Goal: Transaction & Acquisition: Obtain resource

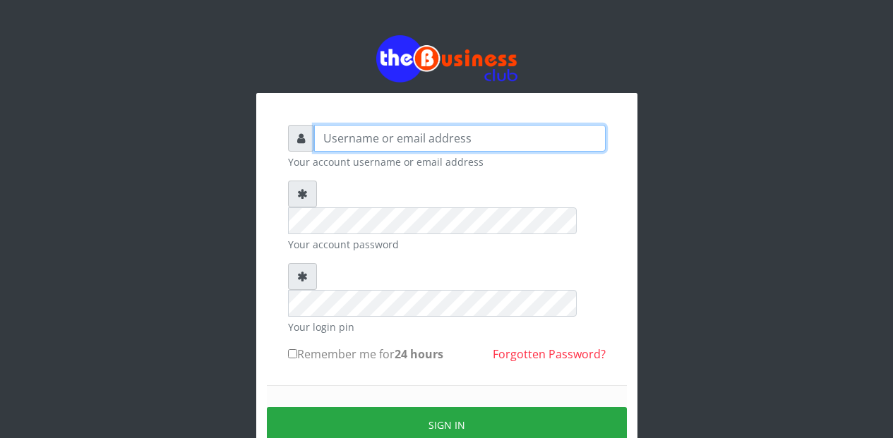
type input "Etinyin"
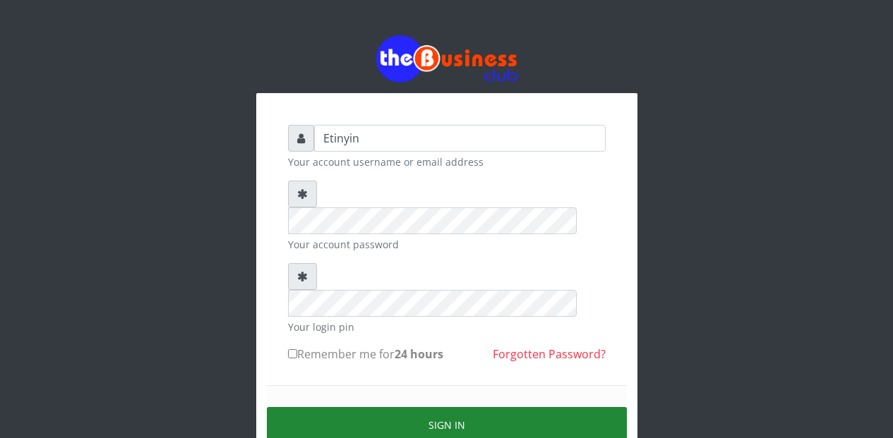
click at [444, 407] on button "Sign in" at bounding box center [447, 425] width 360 height 36
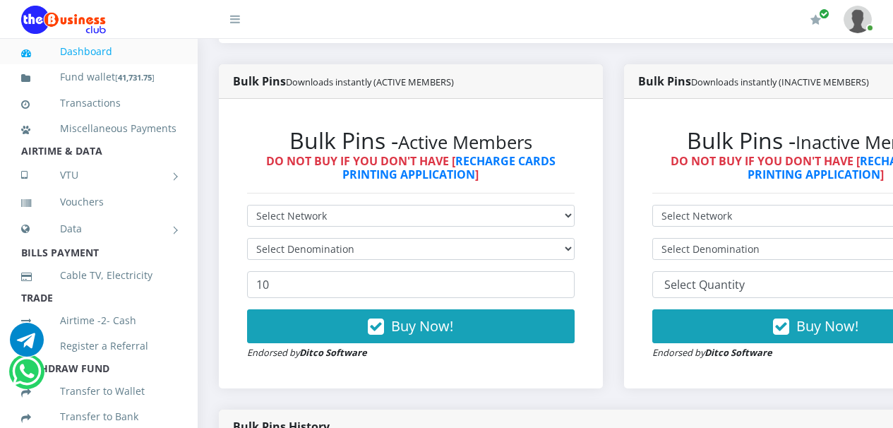
scroll to position [380, 0]
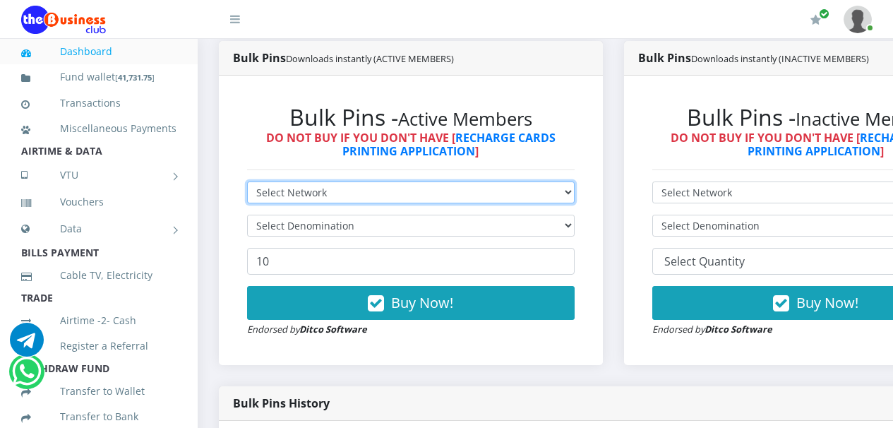
click at [574, 195] on select "Select Network MTN Globacom 9Mobile Airtel" at bounding box center [410, 192] width 327 height 22
select select "Airtel"
click at [247, 184] on select "Select Network MTN Globacom 9Mobile Airtel" at bounding box center [410, 192] width 327 height 22
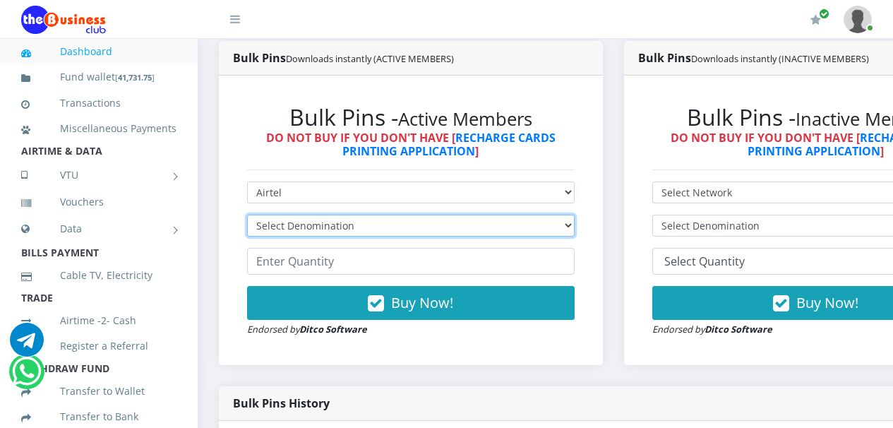
click at [574, 226] on select "Select Denomination Airtel NGN100 - ₦96.36 Airtel NGN200 - ₦192.72 Airtel NGN50…" at bounding box center [410, 225] width 327 height 22
select select "96.36-100"
click at [247, 217] on select "Select Denomination Airtel NGN100 - ₦96.36 Airtel NGN200 - ₦192.72 Airtel NGN50…" at bounding box center [410, 225] width 327 height 22
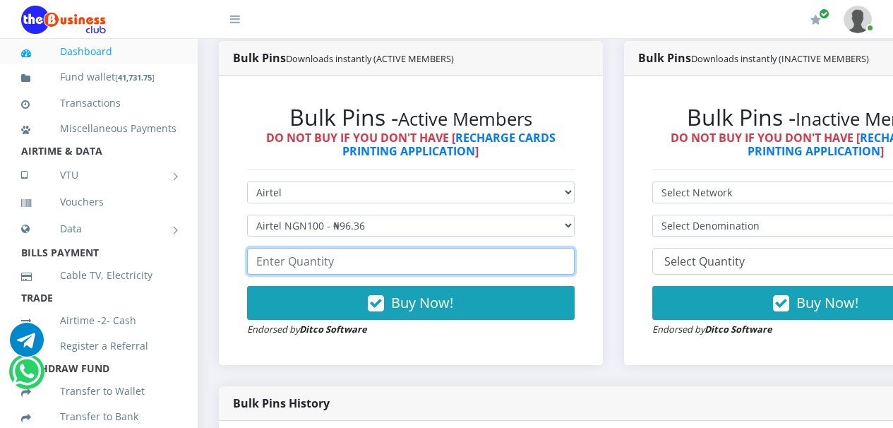
click at [548, 266] on input "number" at bounding box center [410, 261] width 327 height 27
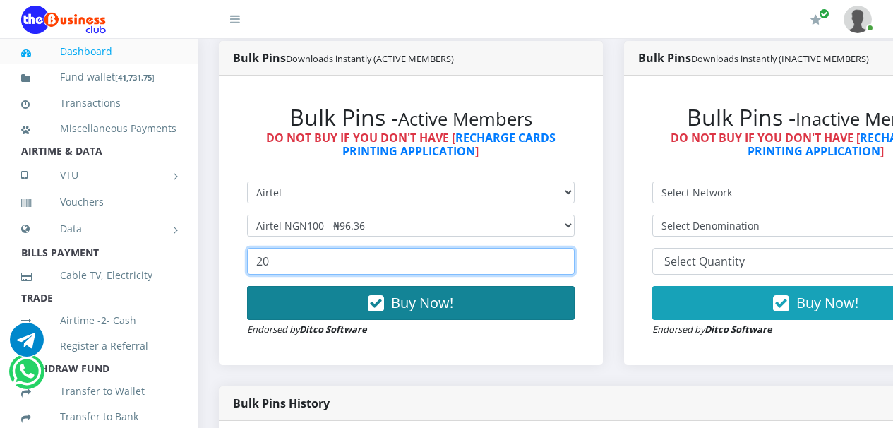
type input "20"
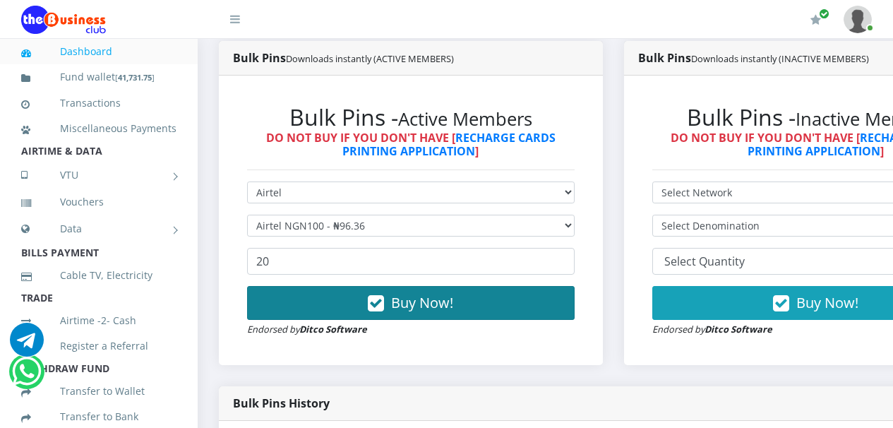
click at [381, 309] on icon "button" at bounding box center [376, 303] width 16 height 14
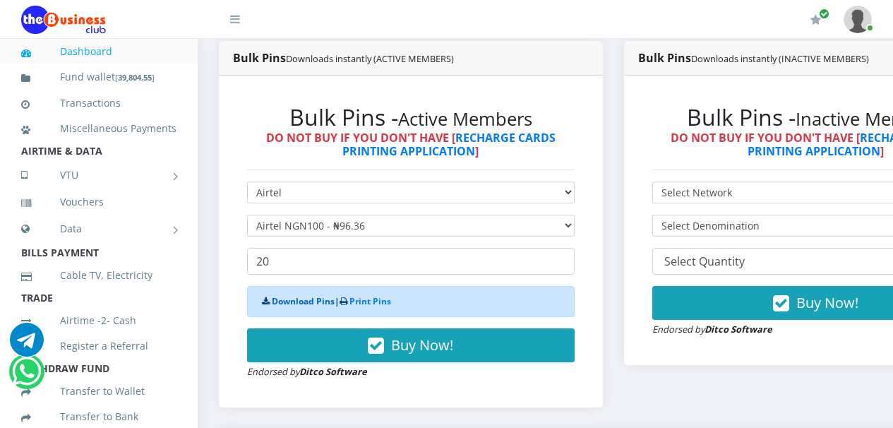
click at [314, 305] on link "Download Pins" at bounding box center [303, 301] width 63 height 12
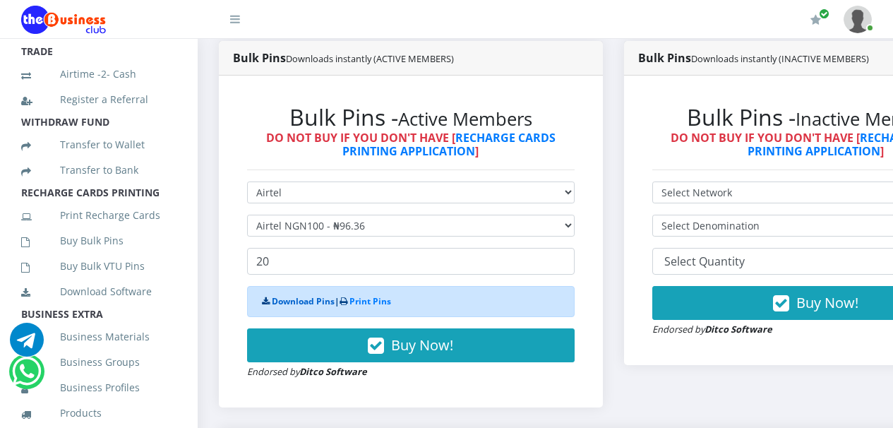
scroll to position [248, 0]
click at [106, 230] on link "Print Recharge Cards" at bounding box center [98, 214] width 155 height 32
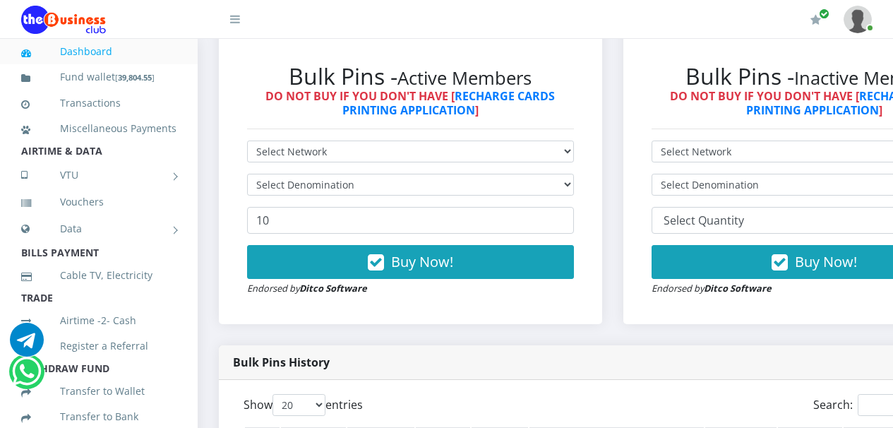
scroll to position [368, 0]
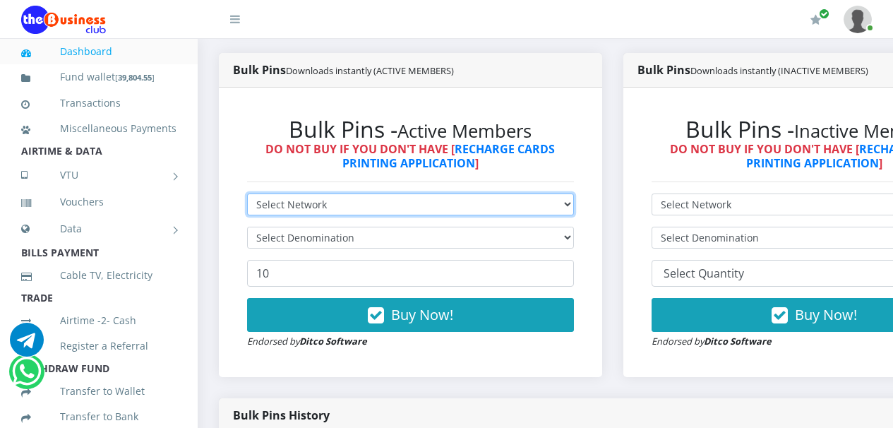
click at [574, 204] on select "Select Network MTN Globacom 9Mobile Airtel" at bounding box center [410, 204] width 327 height 22
select select "MTN"
click at [247, 195] on select "Select Network MTN Globacom 9Mobile Airtel" at bounding box center [410, 204] width 327 height 22
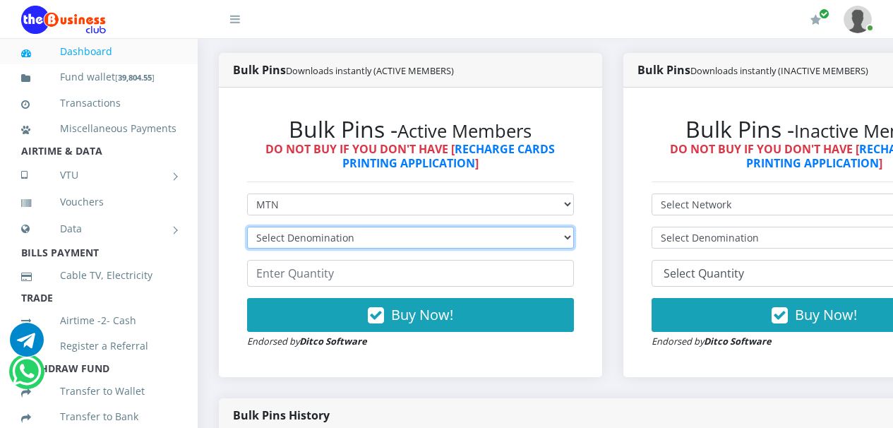
click at [574, 238] on select "Select Denomination MTN NGN100 - ₦96.94 MTN NGN200 - ₦193.88 MTN NGN400 - ₦387.…" at bounding box center [410, 237] width 327 height 22
select select "96.94-100"
click at [247, 229] on select "Select Denomination MTN NGN100 - ₦96.94 MTN NGN200 - ₦193.88 MTN NGN400 - ₦387.…" at bounding box center [410, 237] width 327 height 22
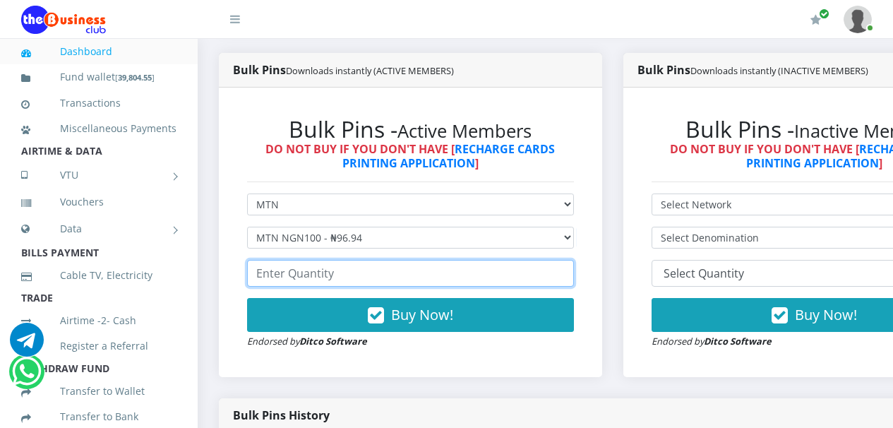
click at [531, 279] on input "number" at bounding box center [410, 273] width 327 height 27
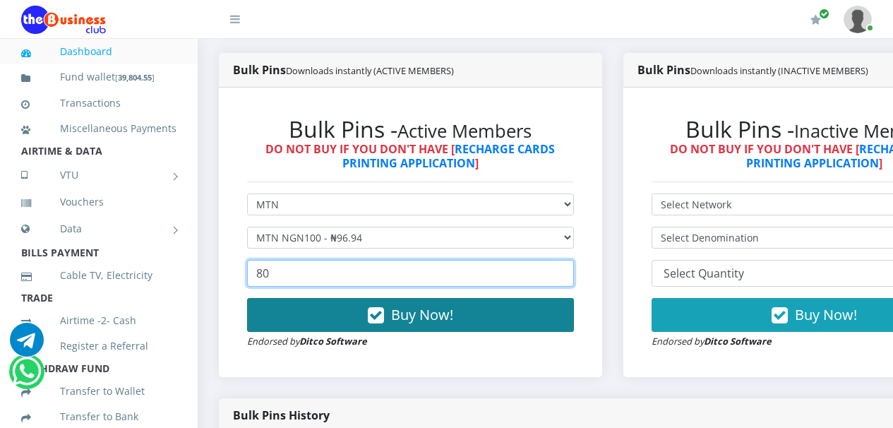
type input "80"
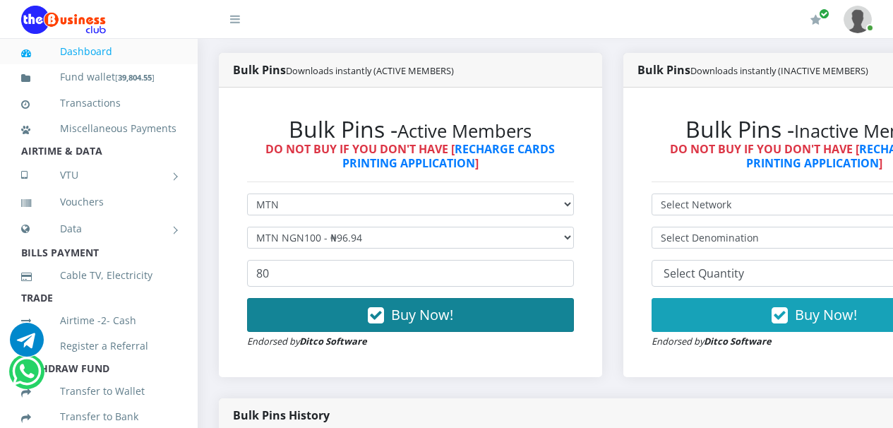
click at [384, 317] on icon "button" at bounding box center [376, 315] width 16 height 14
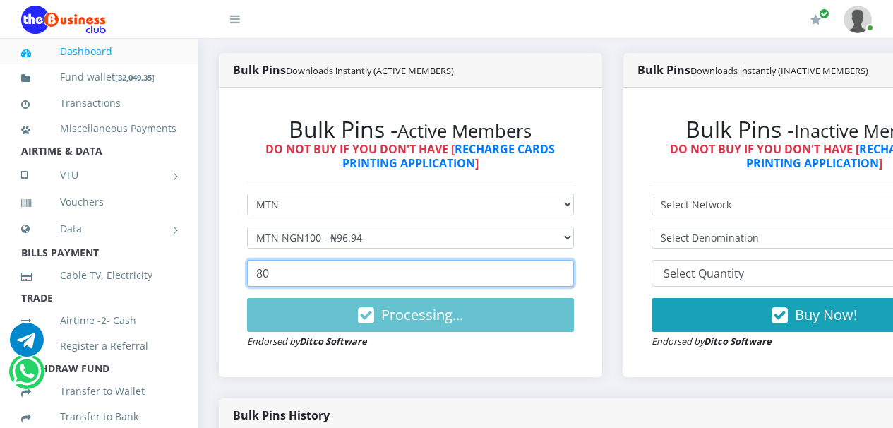
click at [495, 286] on input "80" at bounding box center [410, 273] width 327 height 27
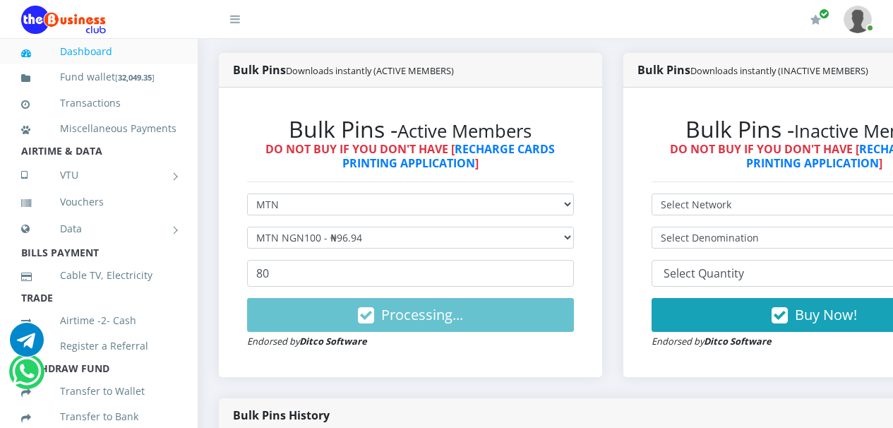
click at [547, 370] on div "Bulk Pins - Active Members DO NOT BUY IF YOU DON'T HAVE [ RECHARGE CARDS PRINTI…" at bounding box center [410, 231] width 383 height 289
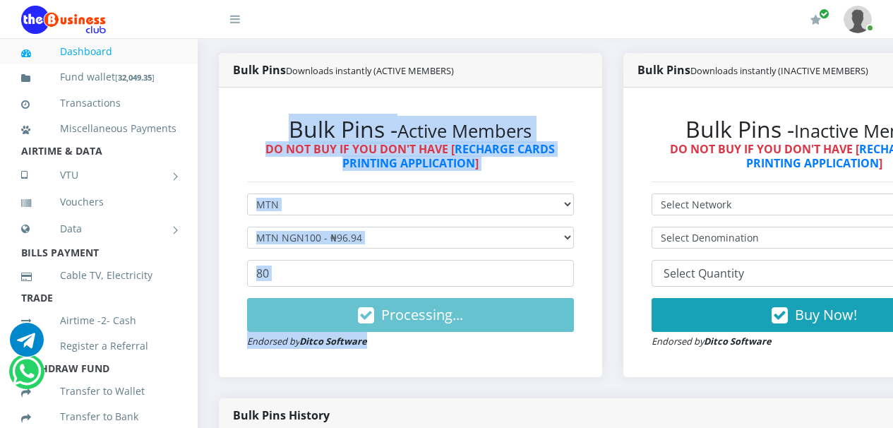
click at [472, 361] on div "Bulk Pins - Active Members DO NOT BUY IF YOU DON'T HAVE [ RECHARGE CARDS PRINTI…" at bounding box center [410, 232] width 355 height 261
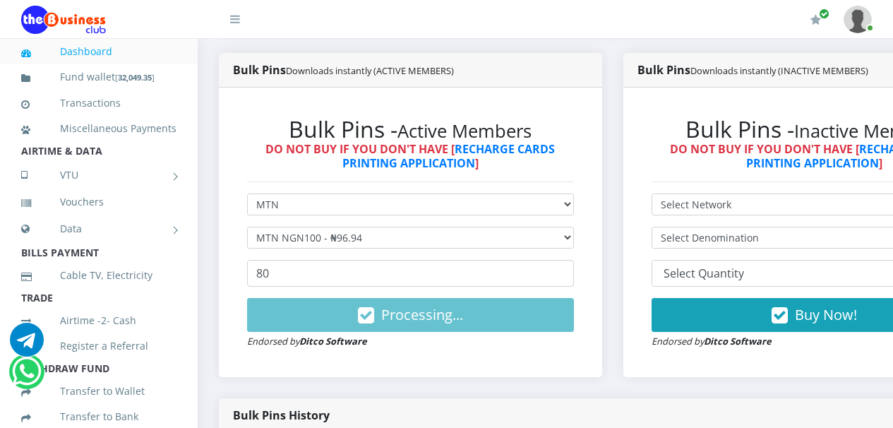
click at [488, 380] on div "Bulk Pins Downloads instantly (ACTIVE MEMBERS) Bulk Pins - Active Members DO NO…" at bounding box center [410, 225] width 404 height 345
click at [479, 354] on div "Bulk Pins - Active Members DO NOT BUY IF YOU DON'T HAVE [ RECHARGE CARDS PRINTI…" at bounding box center [410, 232] width 355 height 261
click at [226, 295] on div "Bulk Pins - Active Members DO NOT BUY IF YOU DON'T HAVE [ RECHARGE CARDS PRINTI…" at bounding box center [410, 231] width 383 height 289
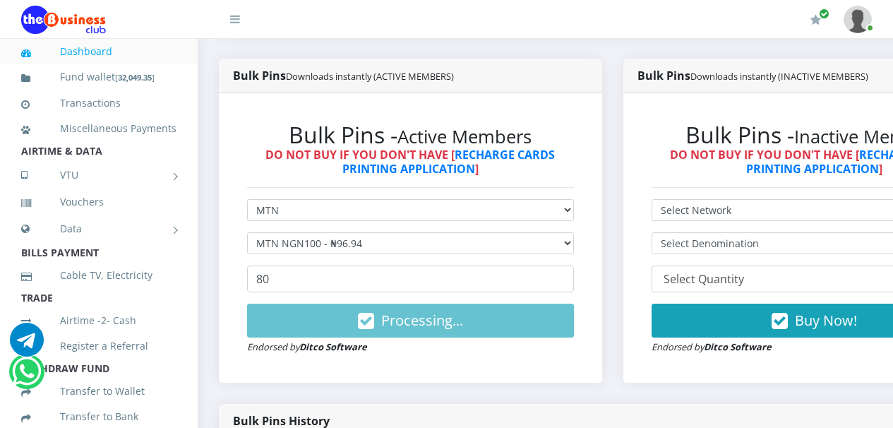
scroll to position [356, 0]
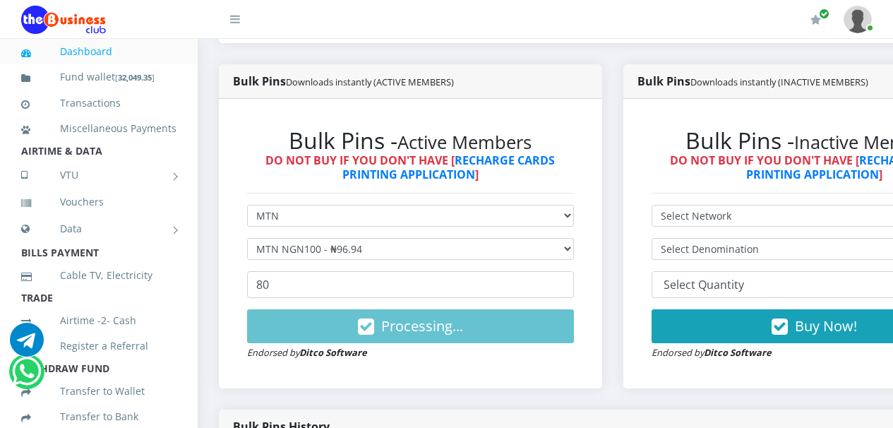
click at [209, 220] on div "Bulk Pins Downloads instantly (ACTIVE MEMBERS) Bulk Pins - Active Members DO NO…" at bounding box center [410, 236] width 404 height 345
click at [208, 257] on div "Bulk Pins Downloads instantly (ACTIVE MEMBERS) Bulk Pins - Active Members DO NO…" at bounding box center [410, 236] width 404 height 345
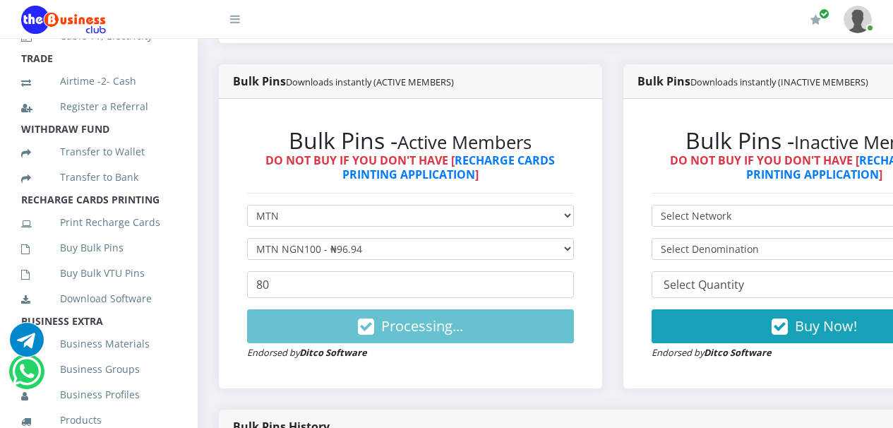
scroll to position [258, 0]
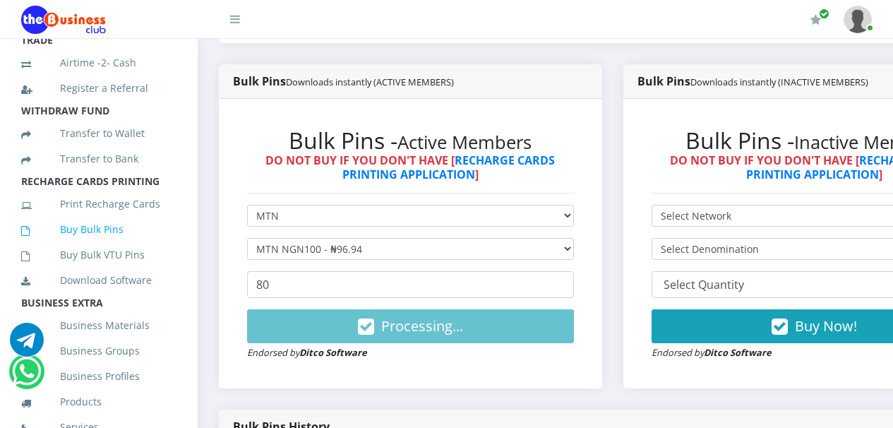
click at [120, 246] on link "Buy Bulk Pins" at bounding box center [98, 229] width 155 height 32
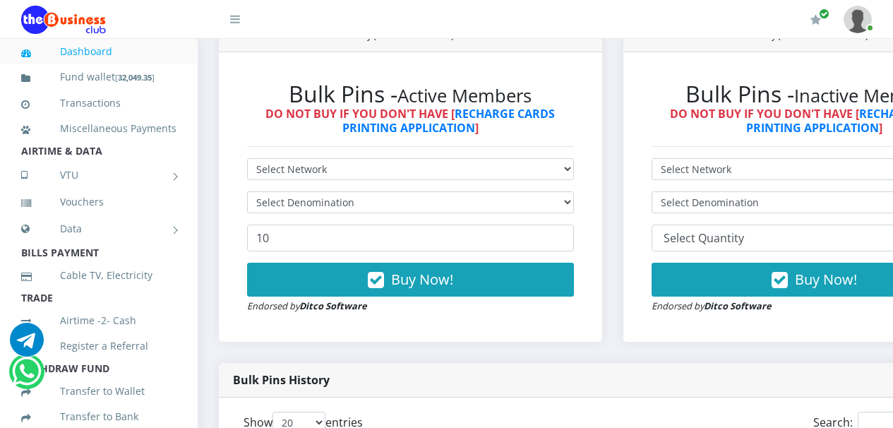
scroll to position [374, 0]
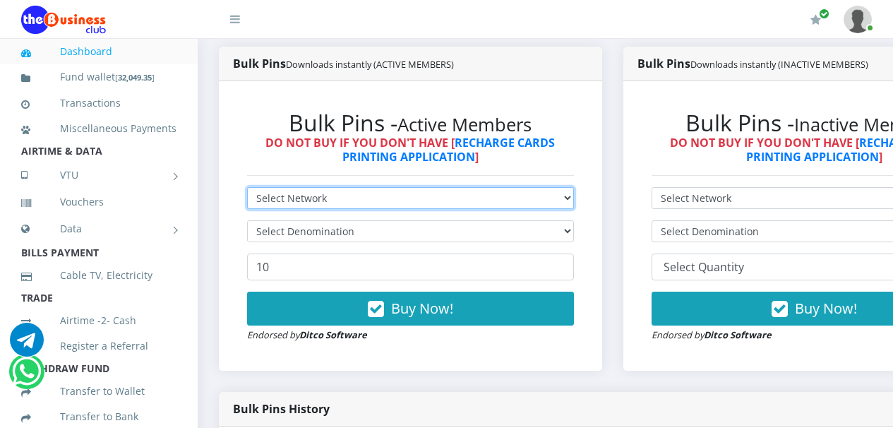
click at [574, 201] on select "Select Network MTN Globacom 9Mobile Airtel" at bounding box center [410, 198] width 327 height 22
select select "Airtel"
click at [247, 189] on select "Select Network MTN Globacom 9Mobile Airtel" at bounding box center [410, 198] width 327 height 22
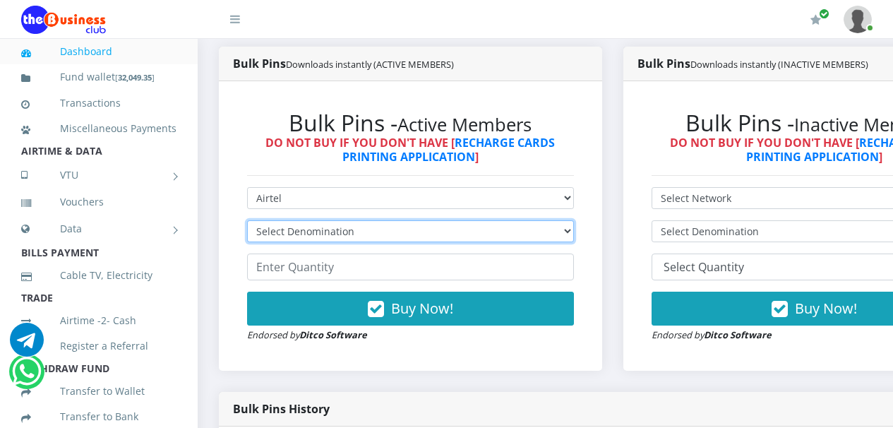
click at [574, 231] on select "Select Denomination Airtel NGN100 - ₦96.36 Airtel NGN200 - ₦192.72 Airtel NGN50…" at bounding box center [410, 231] width 327 height 22
select select "192.72-200"
click at [247, 222] on select "Select Denomination Airtel NGN100 - ₦96.36 Airtel NGN200 - ₦192.72 Airtel NGN50…" at bounding box center [410, 231] width 327 height 22
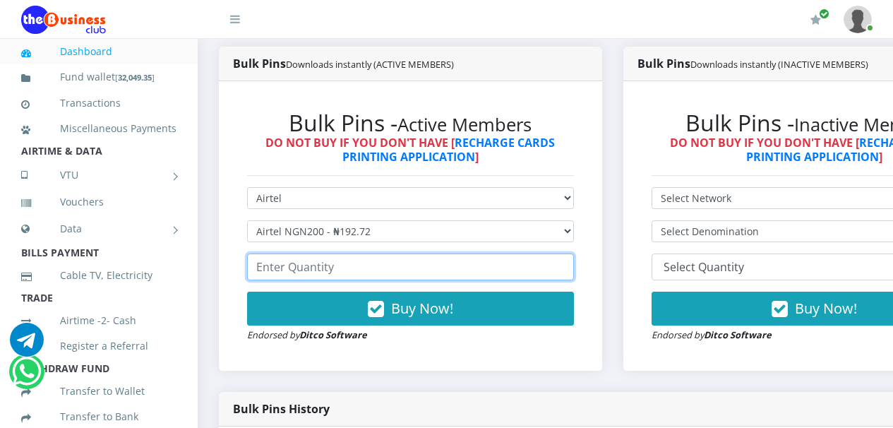
click at [545, 267] on input "number" at bounding box center [410, 266] width 327 height 27
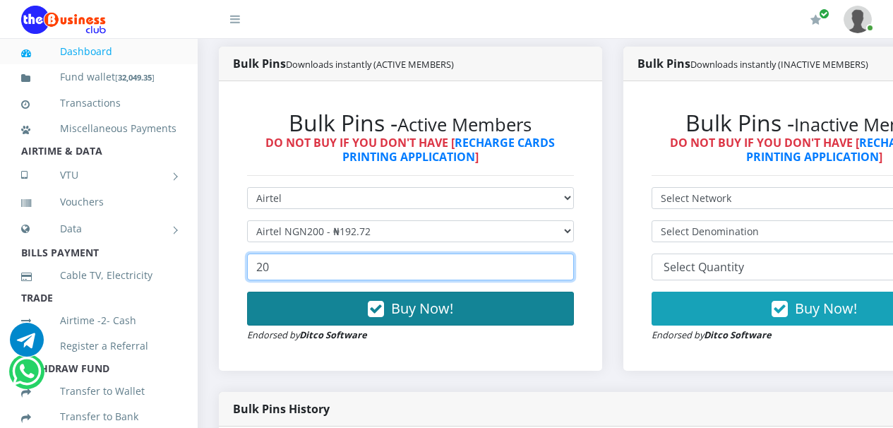
type input "20"
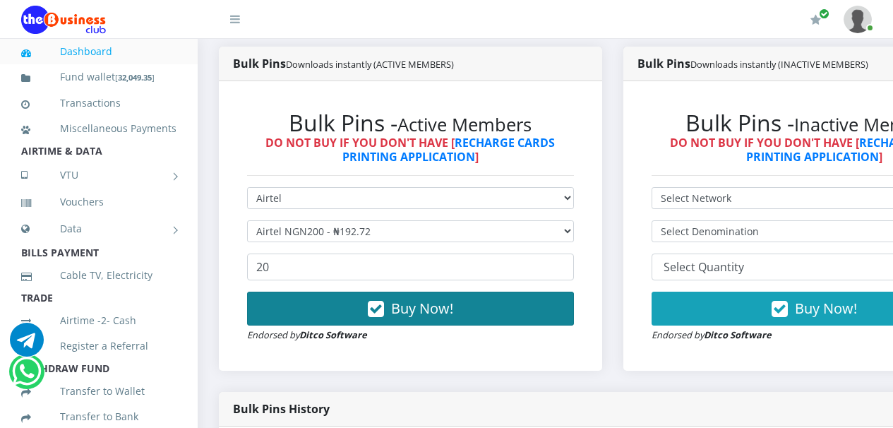
click at [377, 313] on icon "button" at bounding box center [376, 309] width 16 height 14
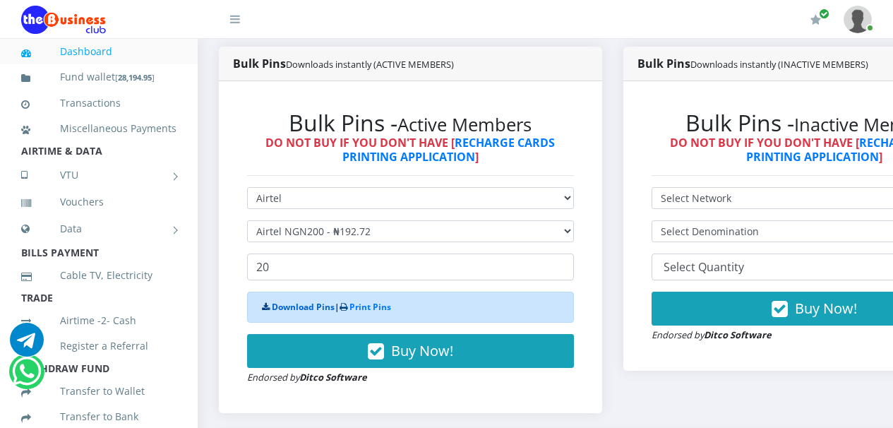
click at [300, 310] on link "Download Pins" at bounding box center [303, 307] width 63 height 12
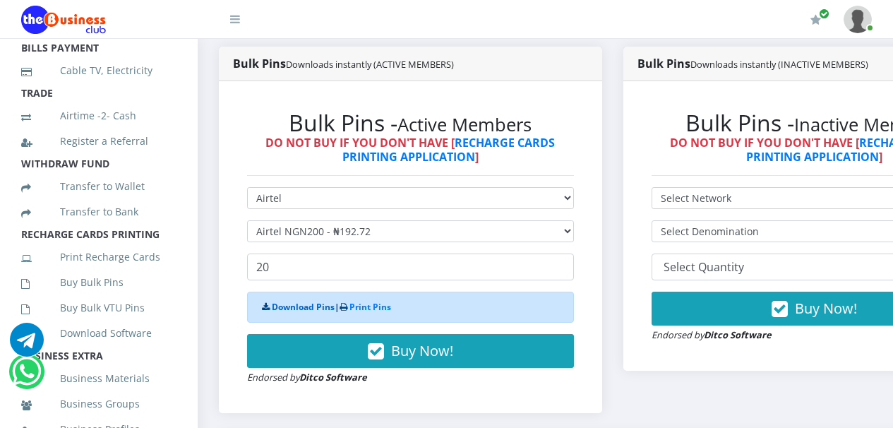
scroll to position [219, 0]
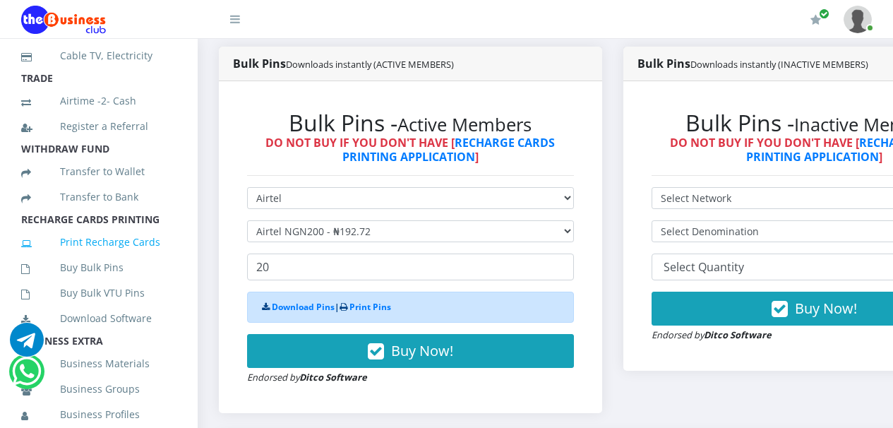
click at [125, 258] on link "Print Recharge Cards" at bounding box center [98, 242] width 155 height 32
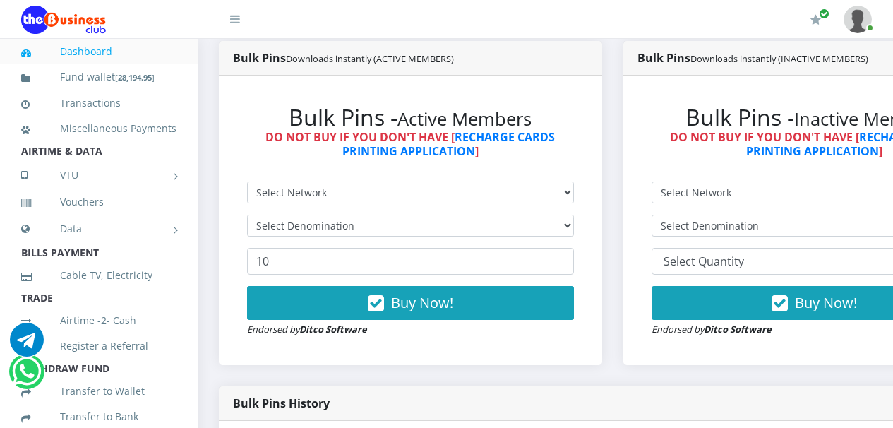
scroll to position [333, 0]
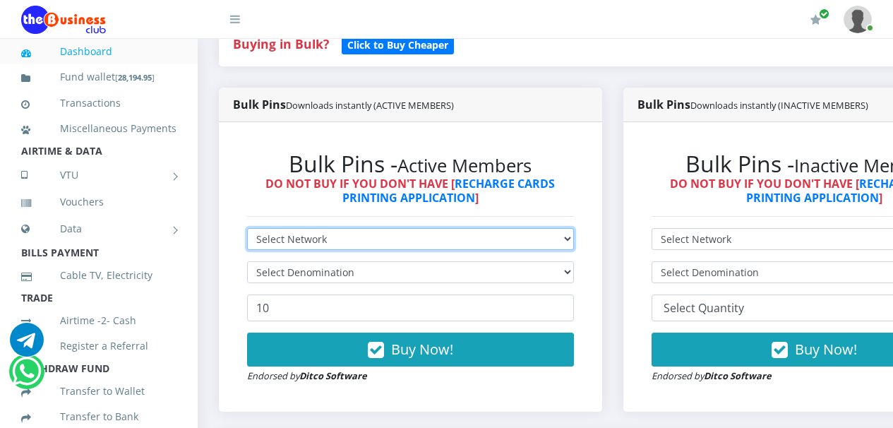
click at [574, 240] on select "Select Network MTN Globacom 9Mobile Airtel" at bounding box center [410, 239] width 327 height 22
select select "MTN"
click at [247, 230] on select "Select Network MTN Globacom 9Mobile Airtel" at bounding box center [410, 239] width 327 height 22
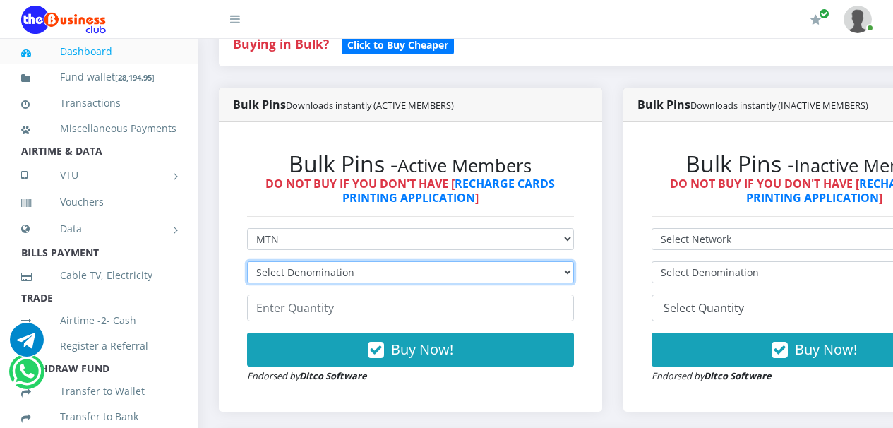
click at [574, 273] on select "Select Denomination MTN NGN100 - ₦96.94 MTN NGN200 - ₦193.88 MTN NGN400 - ₦387.…" at bounding box center [410, 272] width 327 height 22
select select "193.88-200"
click at [247, 263] on select "Select Denomination MTN NGN100 - ₦96.94 MTN NGN200 - ₦193.88 MTN NGN400 - ₦387.…" at bounding box center [410, 272] width 327 height 22
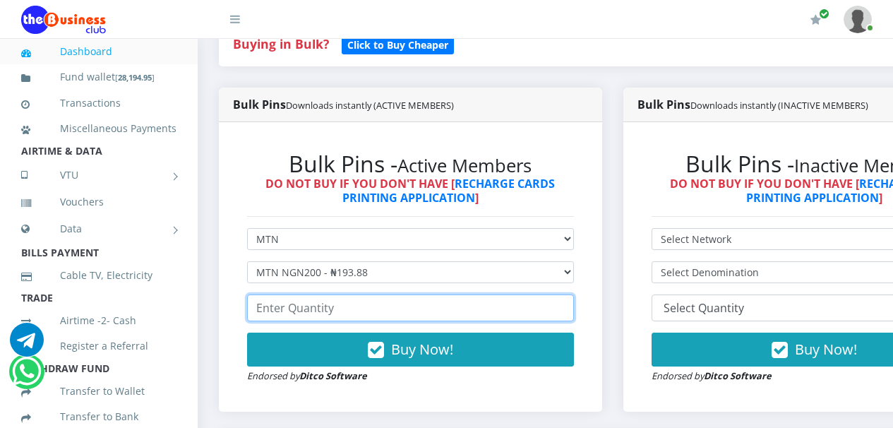
click at [547, 308] on input "number" at bounding box center [410, 307] width 327 height 27
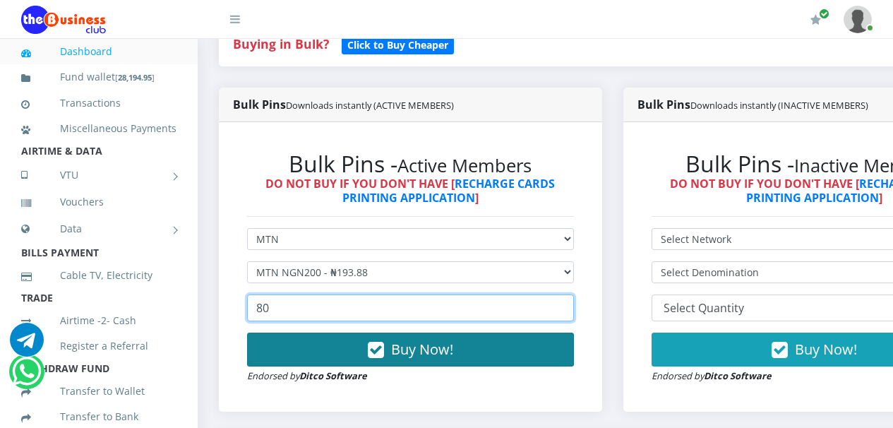
type input "80"
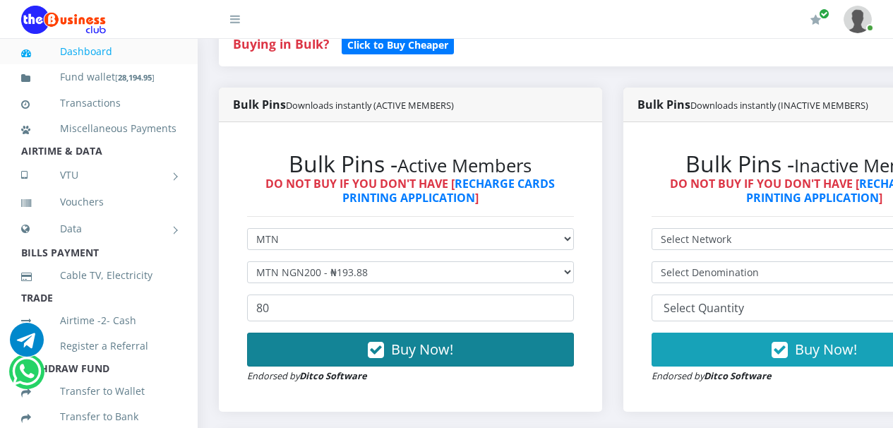
click at [380, 353] on icon "button" at bounding box center [376, 350] width 16 height 14
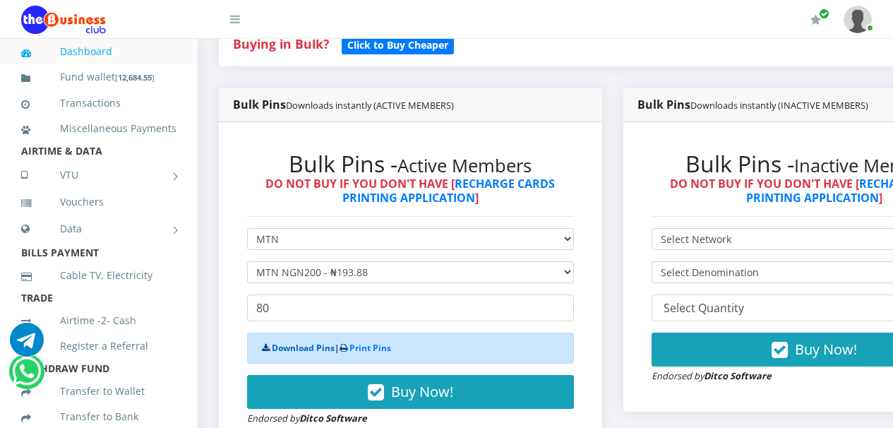
click at [314, 350] on link "Download Pins" at bounding box center [303, 348] width 63 height 12
click at [303, 351] on link "Download Pins" at bounding box center [303, 348] width 63 height 12
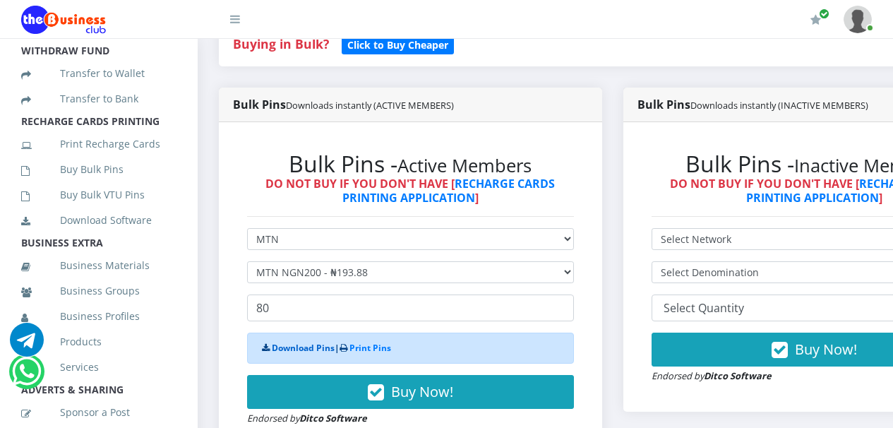
scroll to position [330, 0]
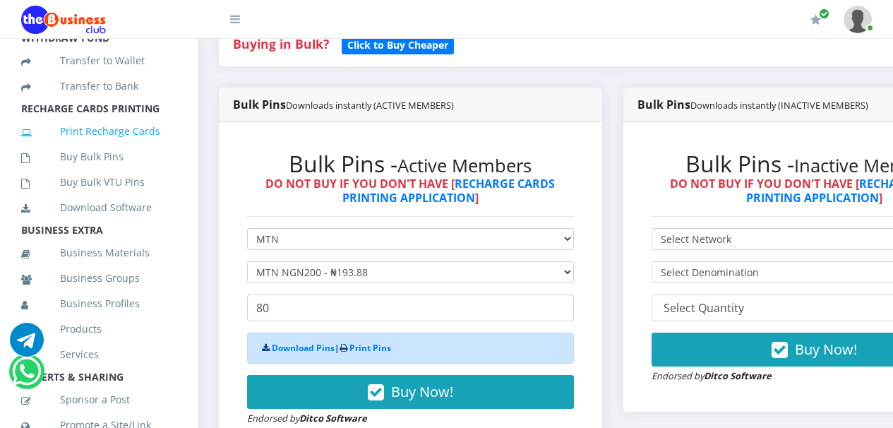
click at [126, 147] on link "Print Recharge Cards" at bounding box center [98, 131] width 155 height 32
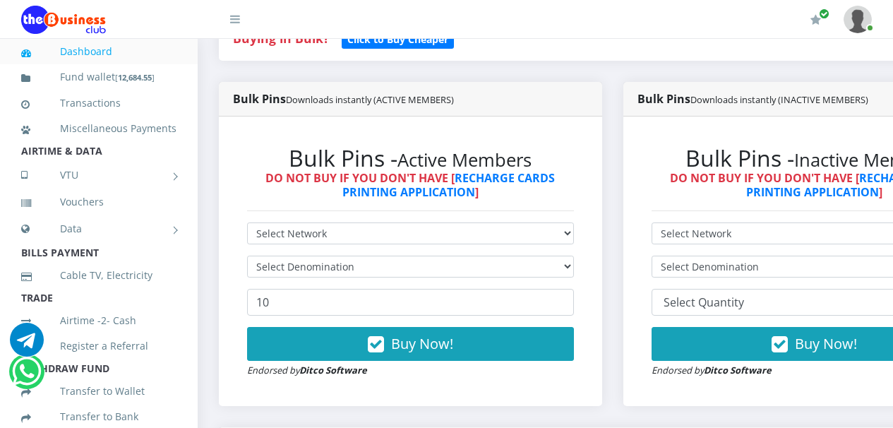
scroll to position [327, 0]
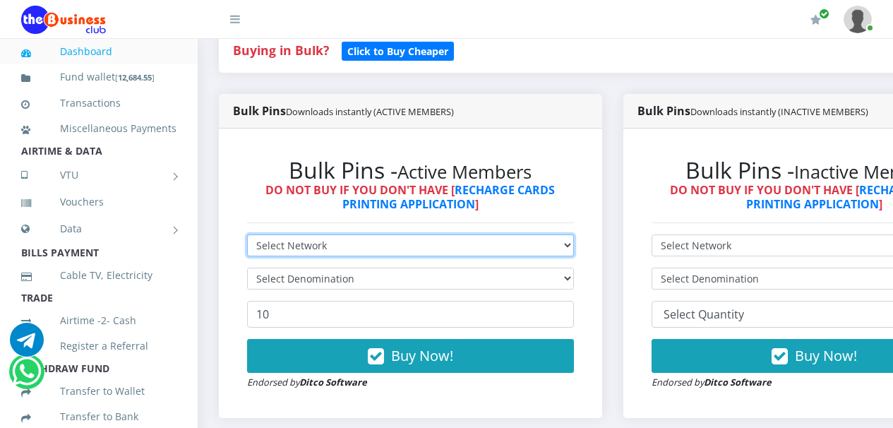
click at [574, 248] on select "Select Network MTN Globacom 9Mobile Airtel" at bounding box center [410, 245] width 327 height 22
select select "Airtel"
click at [247, 236] on select "Select Network MTN Globacom 9Mobile Airtel" at bounding box center [410, 245] width 327 height 22
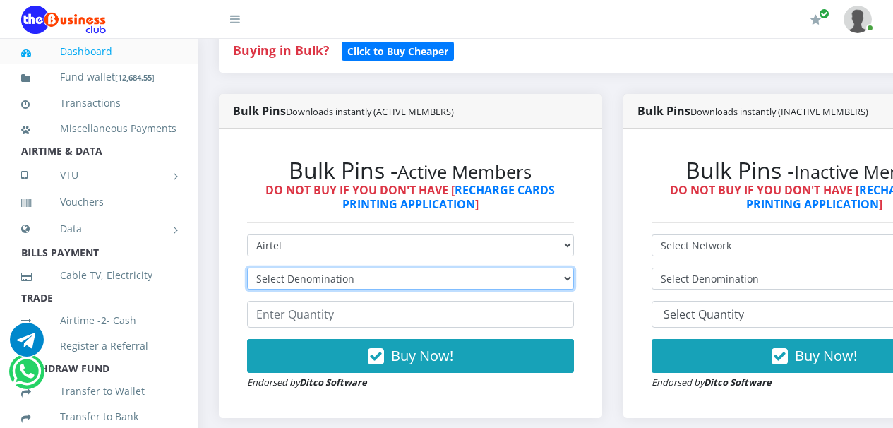
click at [573, 280] on select "Select Denomination Airtel NGN100 - ₦96.36 Airtel NGN200 - ₦192.72 Airtel NGN50…" at bounding box center [410, 278] width 327 height 22
select select "481.8-500"
click at [247, 270] on select "Select Denomination Airtel NGN100 - ₦96.36 Airtel NGN200 - ₦192.72 Airtel NGN50…" at bounding box center [410, 278] width 327 height 22
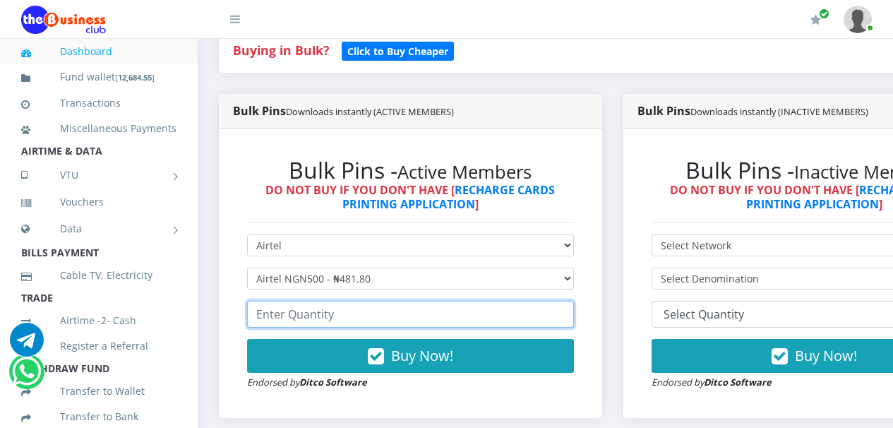
click at [549, 319] on input "number" at bounding box center [410, 314] width 327 height 27
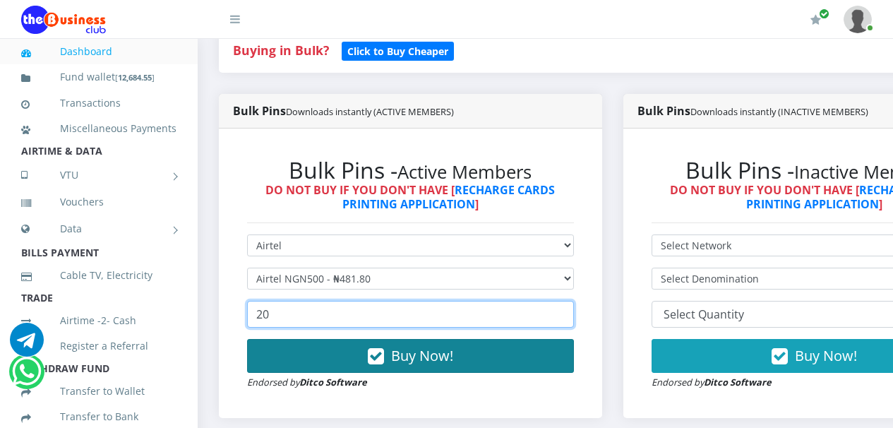
type input "20"
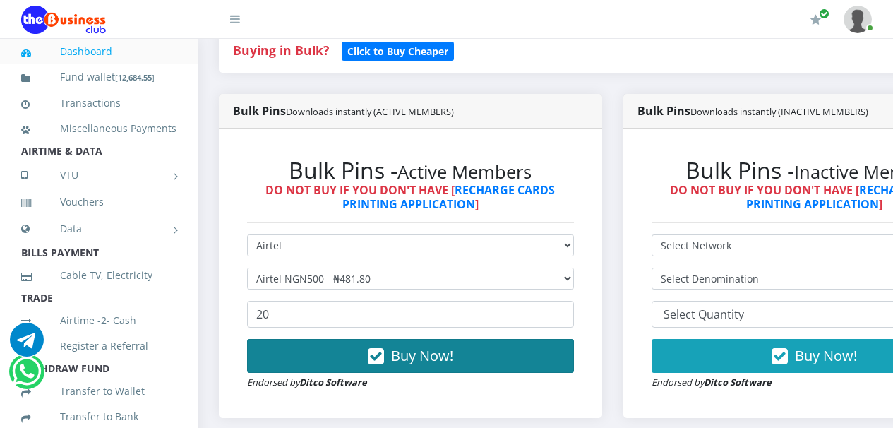
click at [381, 359] on icon "button" at bounding box center [376, 356] width 16 height 14
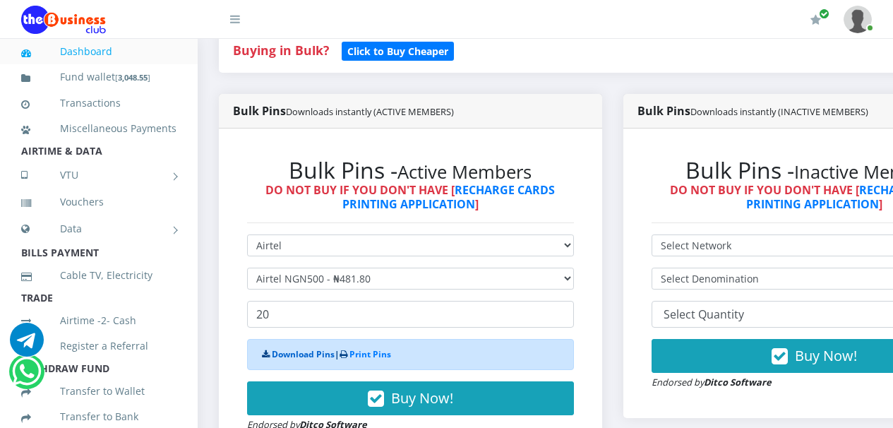
click at [296, 356] on link "Download Pins" at bounding box center [303, 354] width 63 height 12
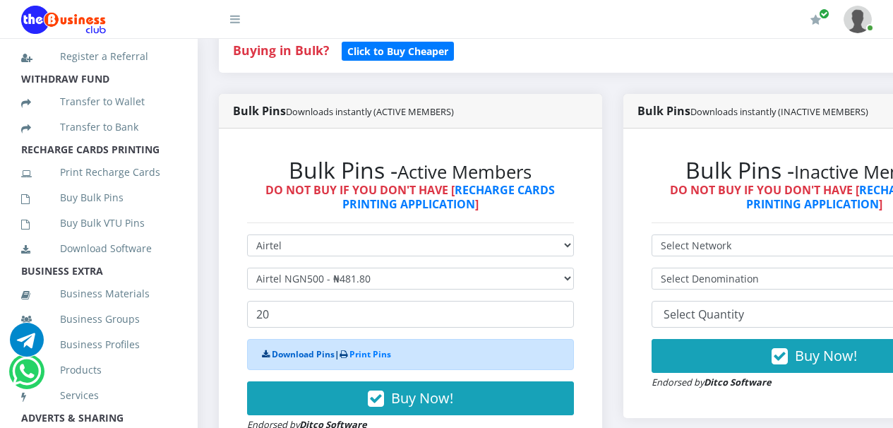
scroll to position [291, 0]
click at [117, 187] on link "Print Recharge Cards" at bounding box center [98, 171] width 155 height 32
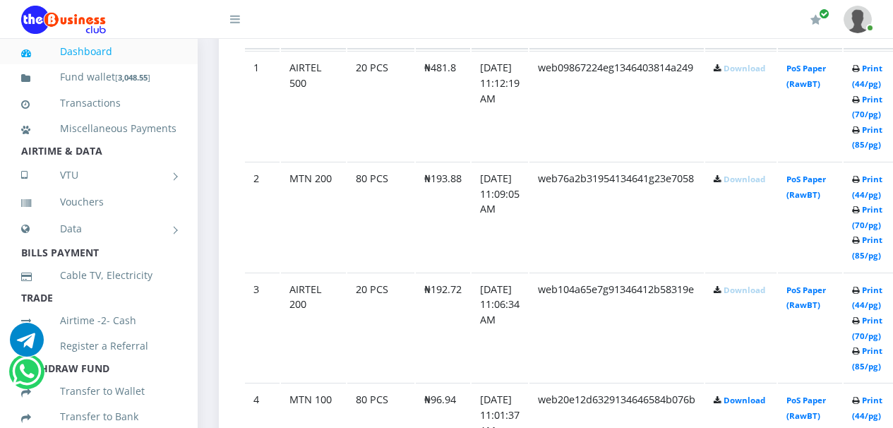
scroll to position [870, 0]
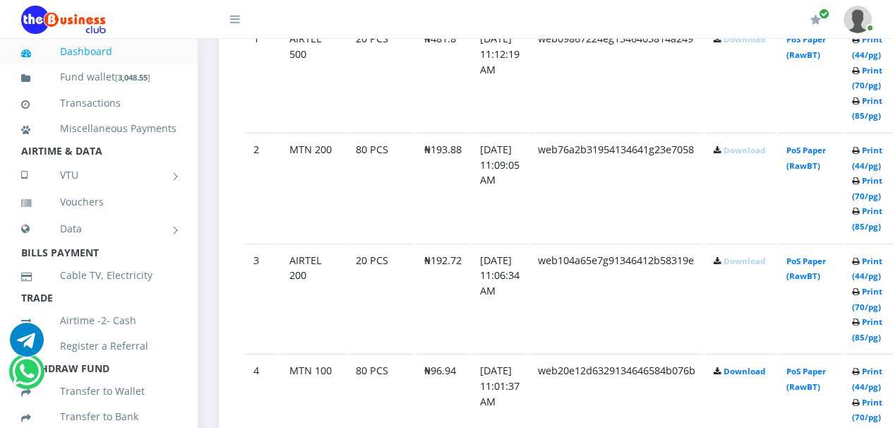
drag, startPoint x: 897, startPoint y: 140, endPoint x: 887, endPoint y: 141, distance: 10.0
click at [757, 41] on link "Download" at bounding box center [744, 39] width 42 height 11
click at [759, 152] on link "Download" at bounding box center [744, 150] width 42 height 11
click at [757, 264] on link "Download" at bounding box center [744, 260] width 42 height 11
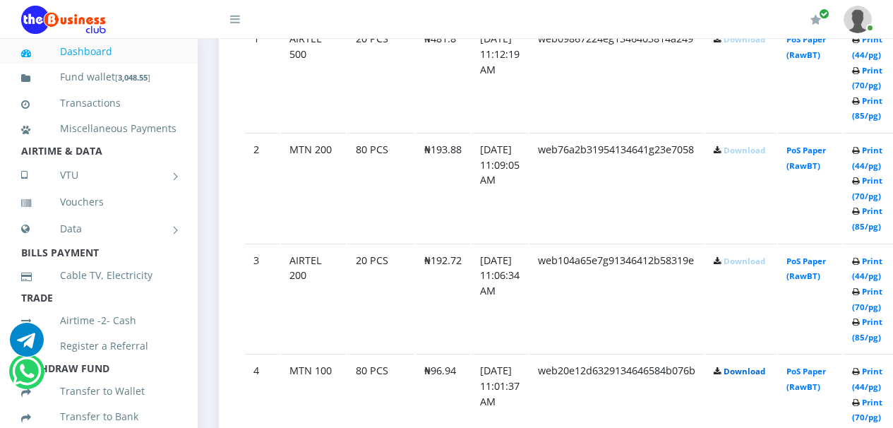
click at [759, 372] on link "Download" at bounding box center [744, 370] width 42 height 11
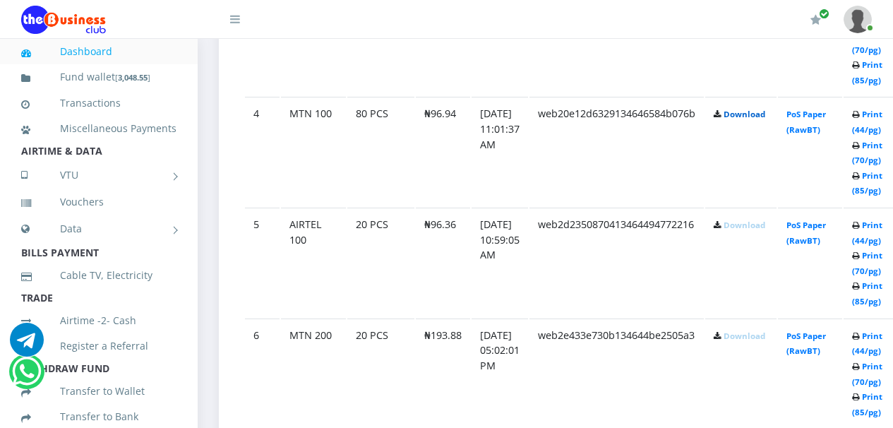
scroll to position [1132, 0]
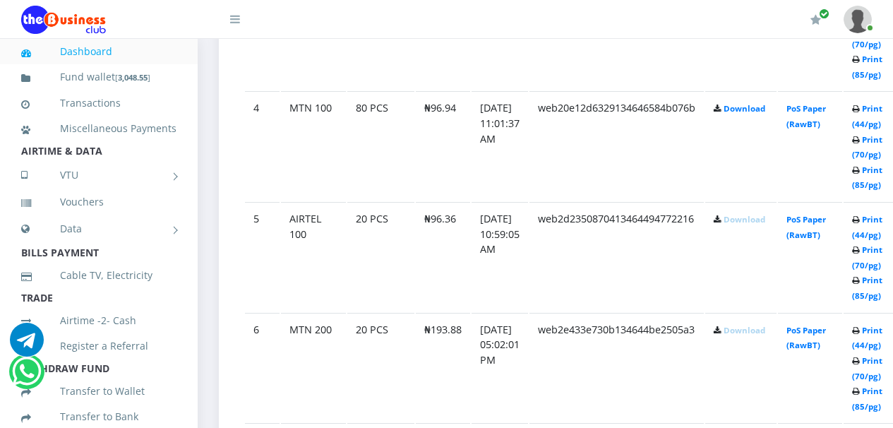
click at [757, 220] on link "Download" at bounding box center [744, 219] width 42 height 11
click at [516, 59] on td "[DATE] 11:06:34 AM" at bounding box center [499, 35] width 56 height 109
